Goal: Information Seeking & Learning: Find specific fact

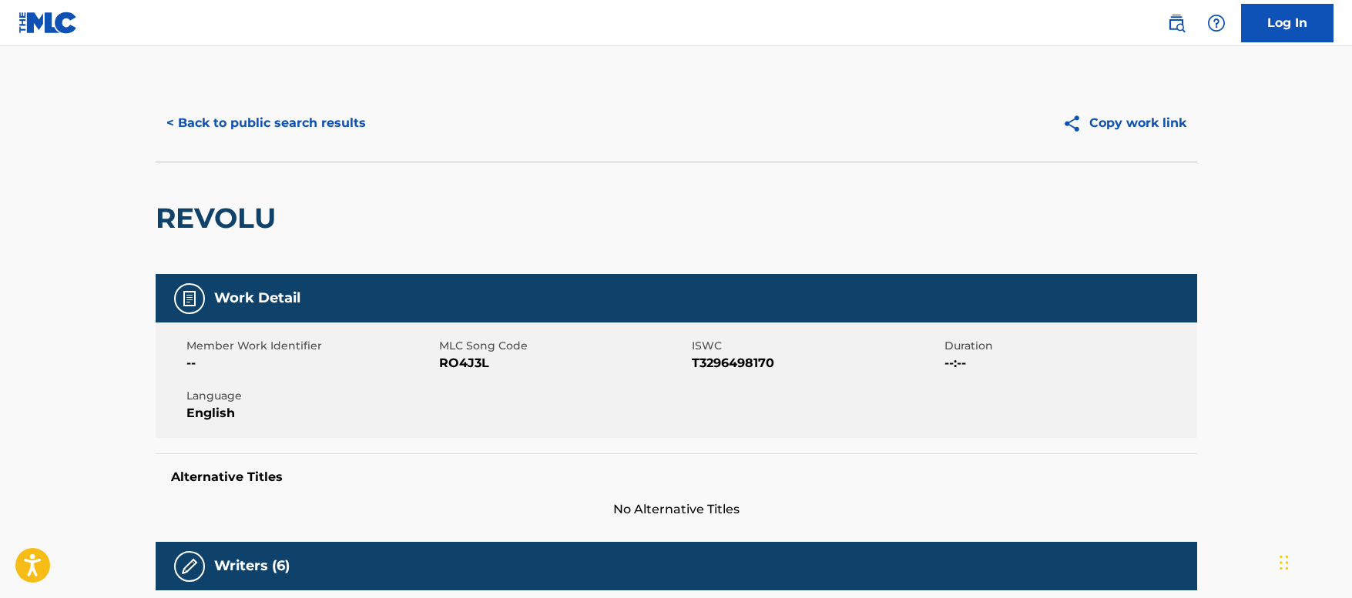
click at [328, 116] on button "< Back to public search results" at bounding box center [266, 123] width 221 height 39
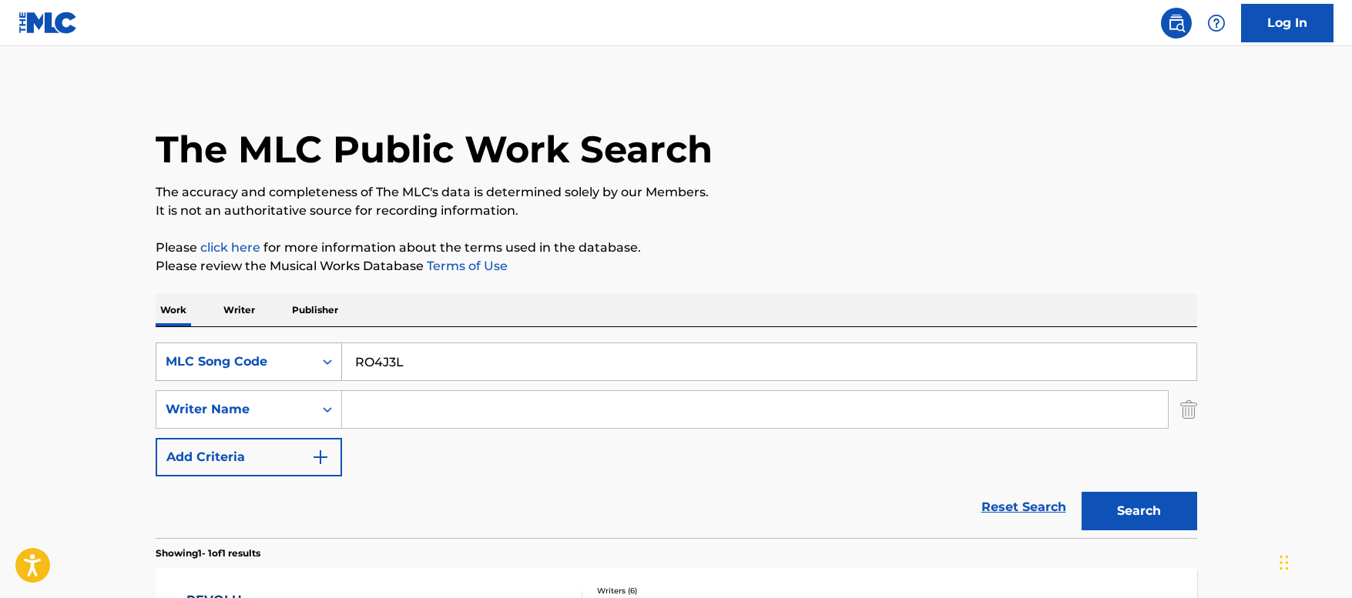
scroll to position [152, 0]
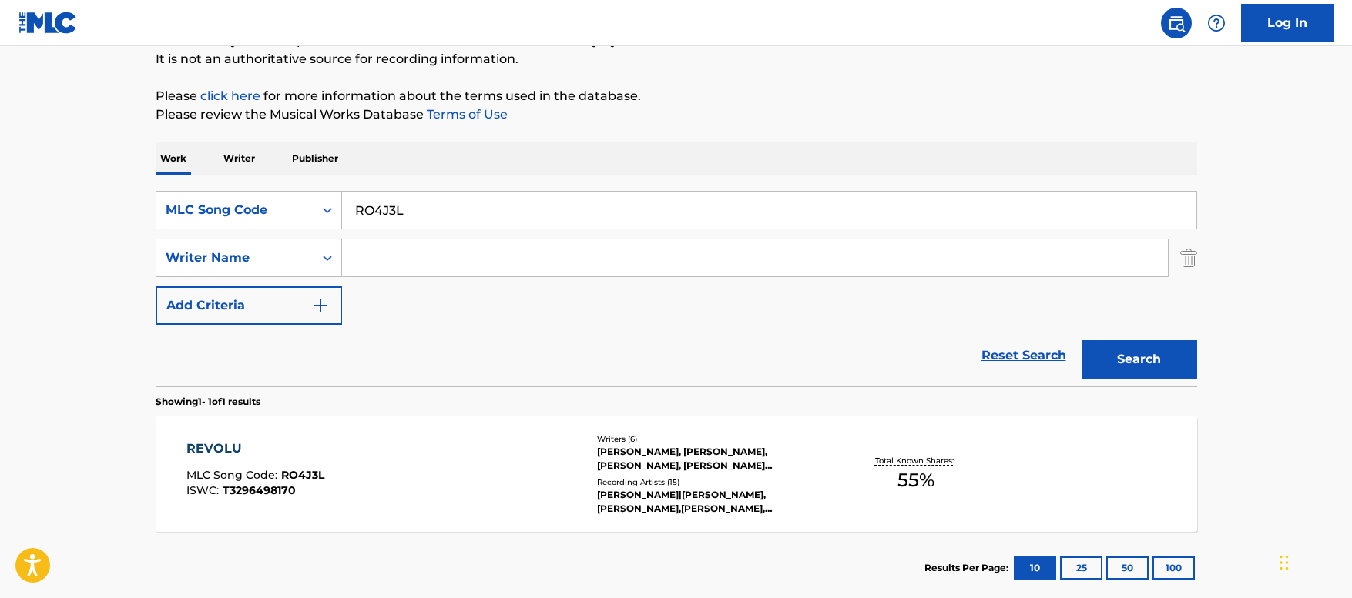
drag, startPoint x: 421, startPoint y: 206, endPoint x: 238, endPoint y: 174, distance: 186.2
click at [238, 174] on div "Work Writer Publisher SearchWithCriteria7361eeb4-3892-4889-b408-52de96c7db5c ML…" at bounding box center [676, 373] width 1041 height 462
paste input "TX3D4B"
type input "TX3D4B"
click at [1153, 359] on button "Search" at bounding box center [1139, 359] width 116 height 39
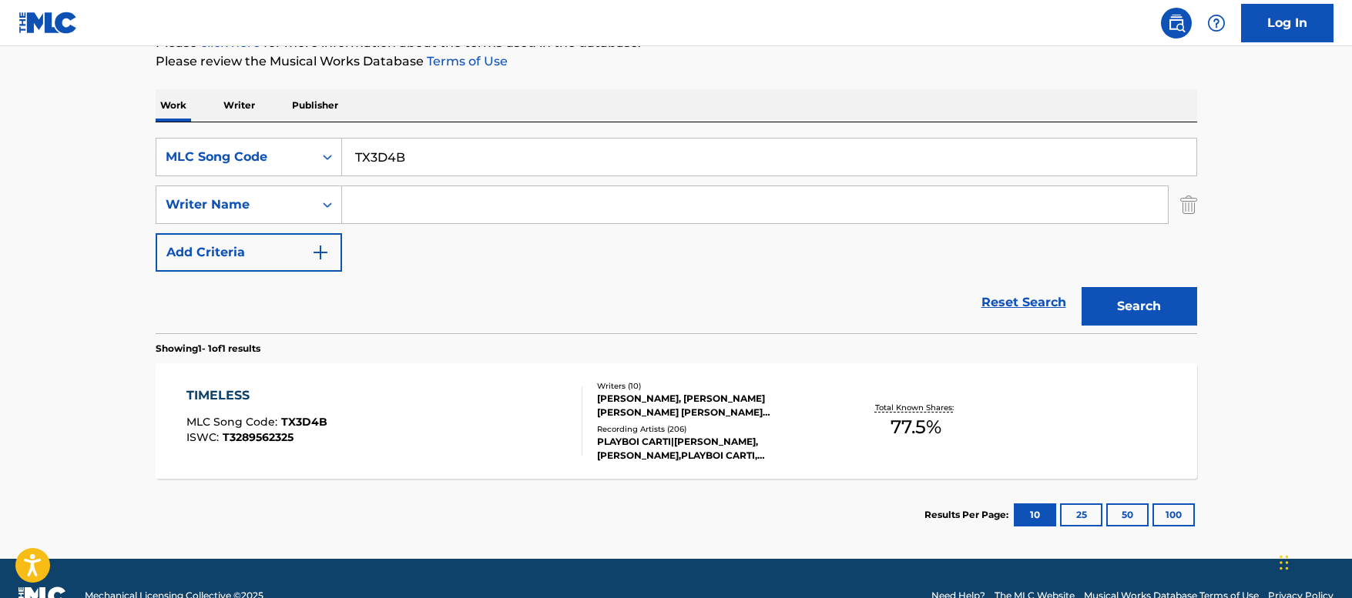
scroll to position [229, 0]
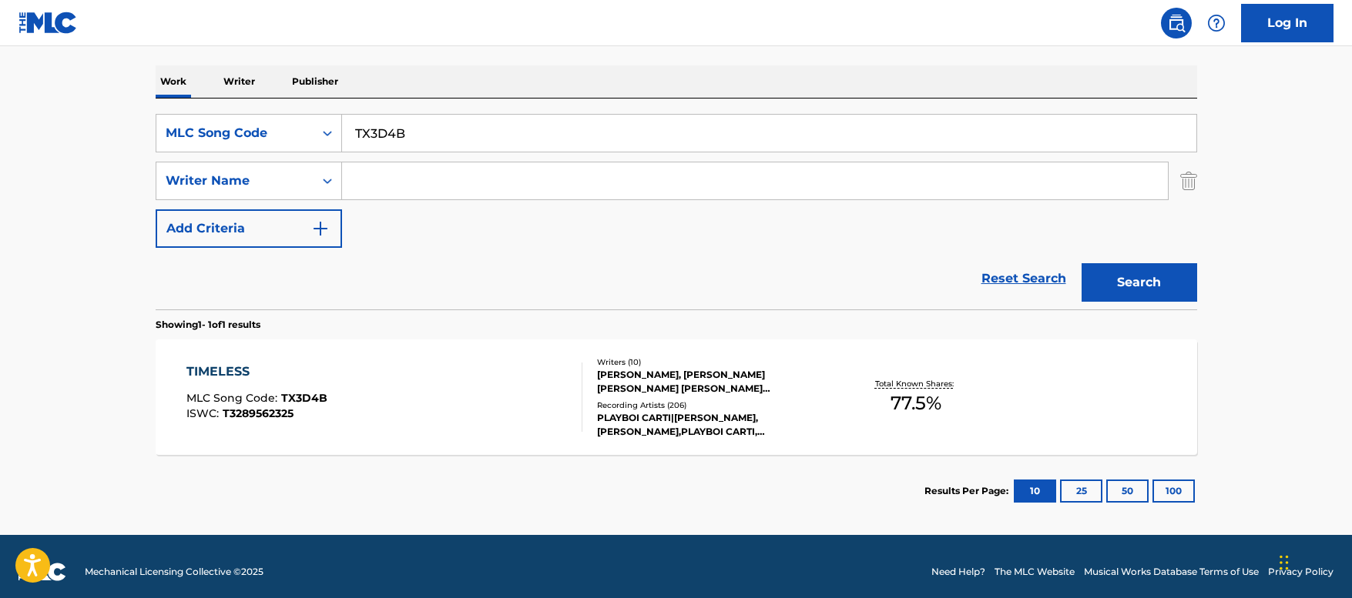
click at [456, 404] on div "TIMELESS MLC Song Code : TX3D4B ISWC : T3289562325" at bounding box center [384, 397] width 396 height 69
